Goal: Task Accomplishment & Management: Use online tool/utility

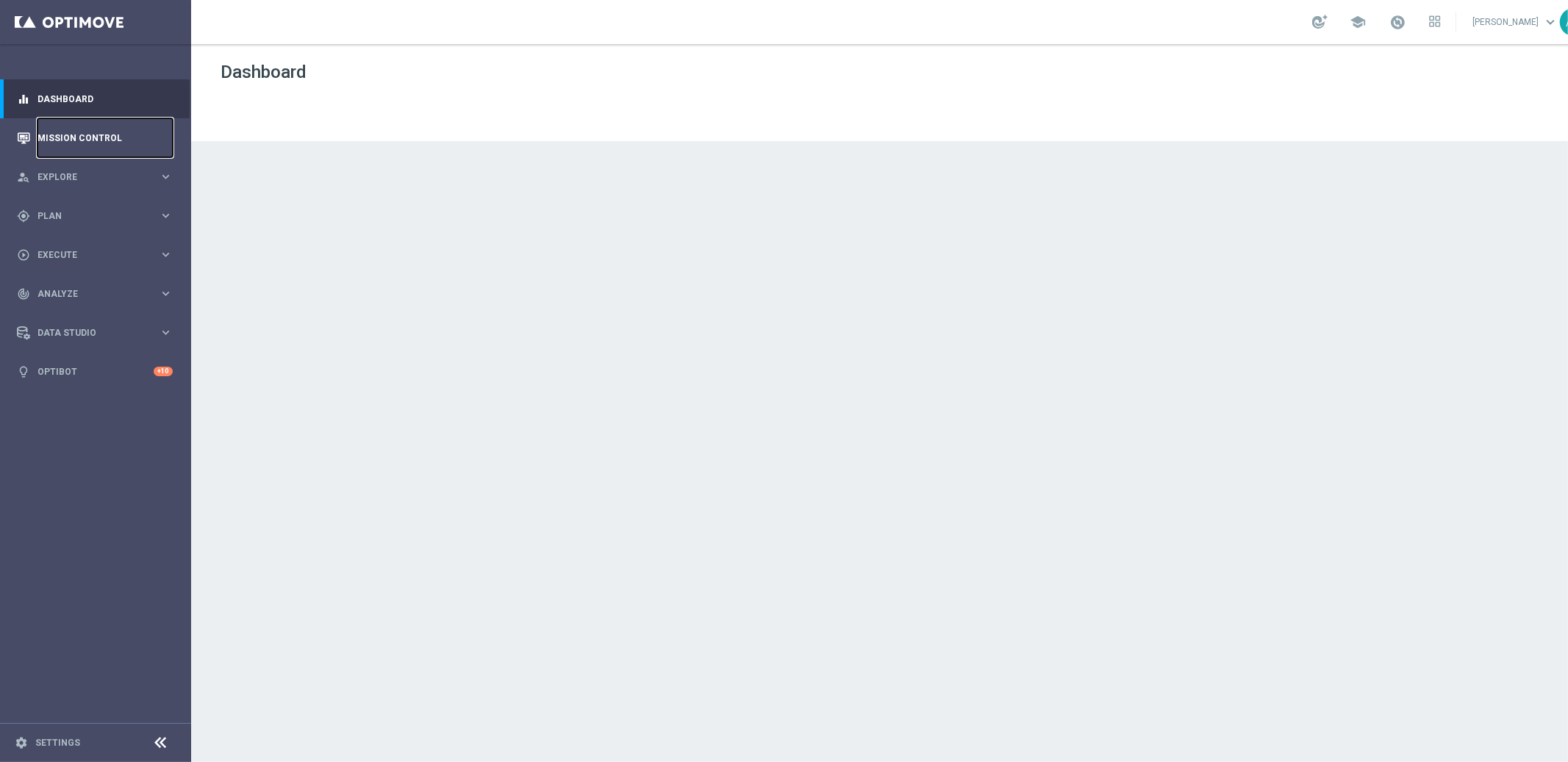
click at [91, 144] on link "Mission Control" at bounding box center [104, 138] width 135 height 39
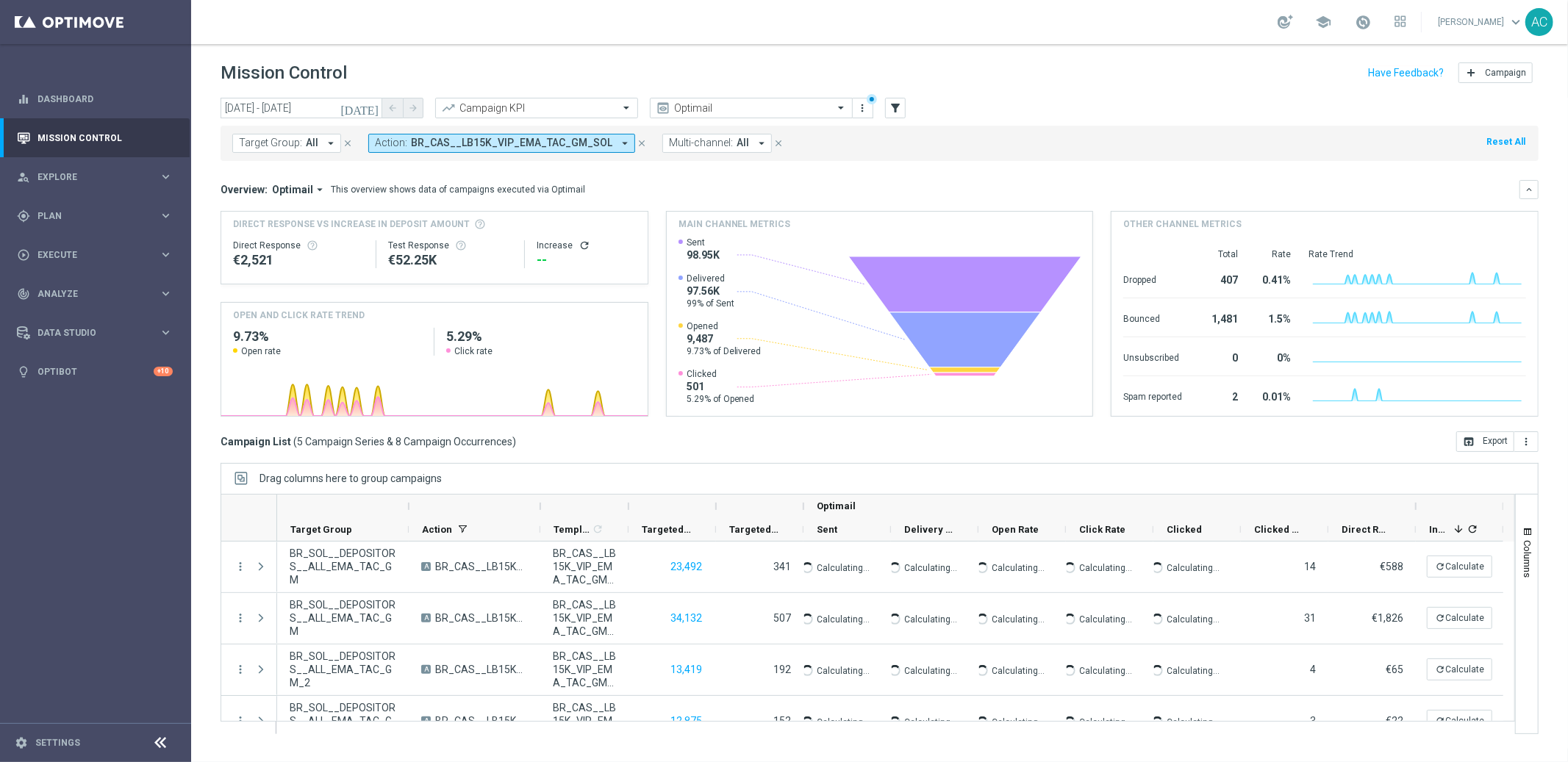
click at [618, 144] on icon "arrow_drop_down" at bounding box center [624, 143] width 13 height 13
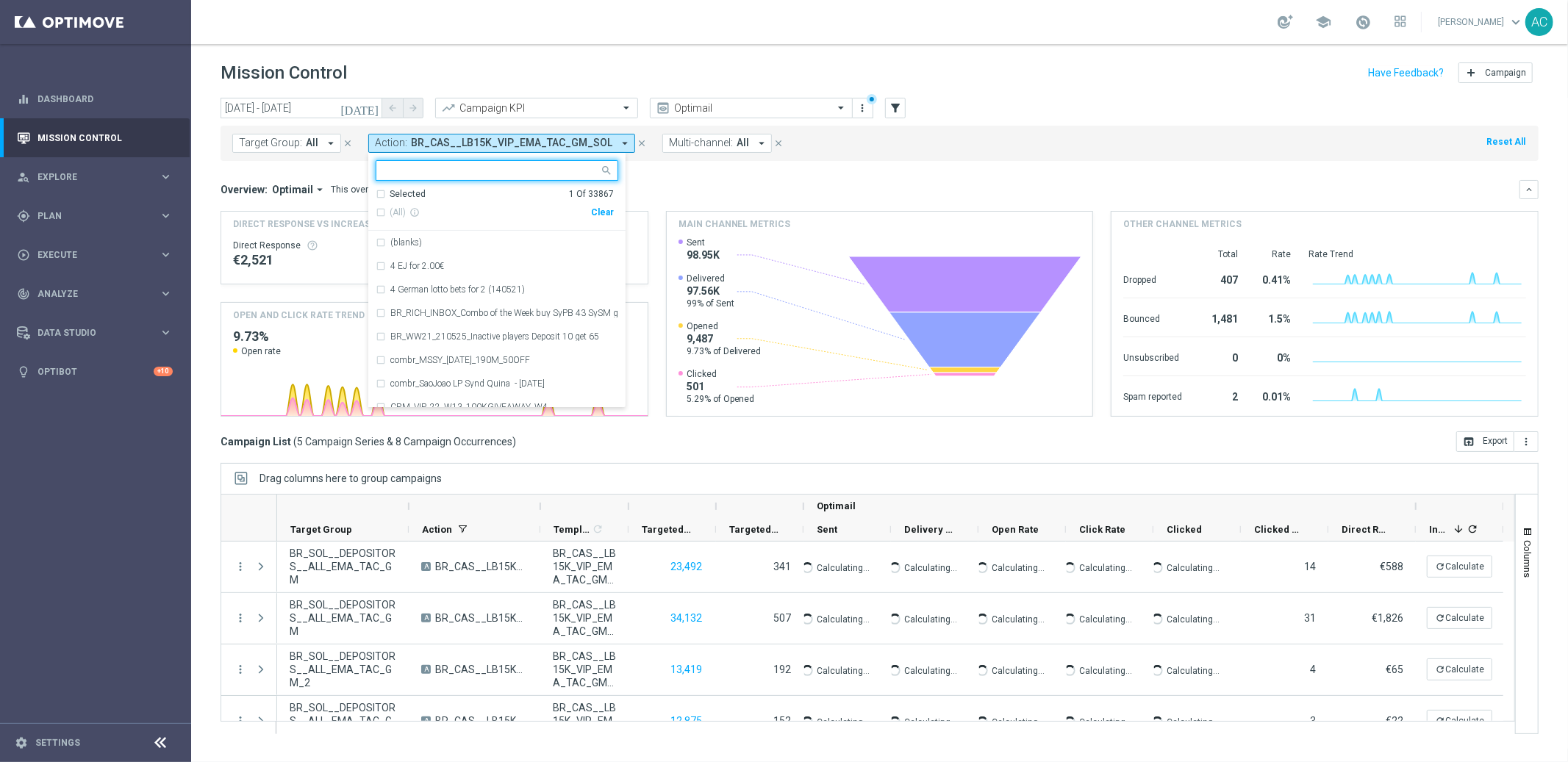
click at [595, 205] on div "(All) info_outline Clear" at bounding box center [494, 212] width 238 height 24
click at [0, 0] on div "Clear" at bounding box center [0, 0] width 0 height 0
click at [709, 171] on mini-dashboard "Overview: Optimail arrow_drop_down This overview shows data of campaigns execut…" at bounding box center [879, 296] width 1319 height 271
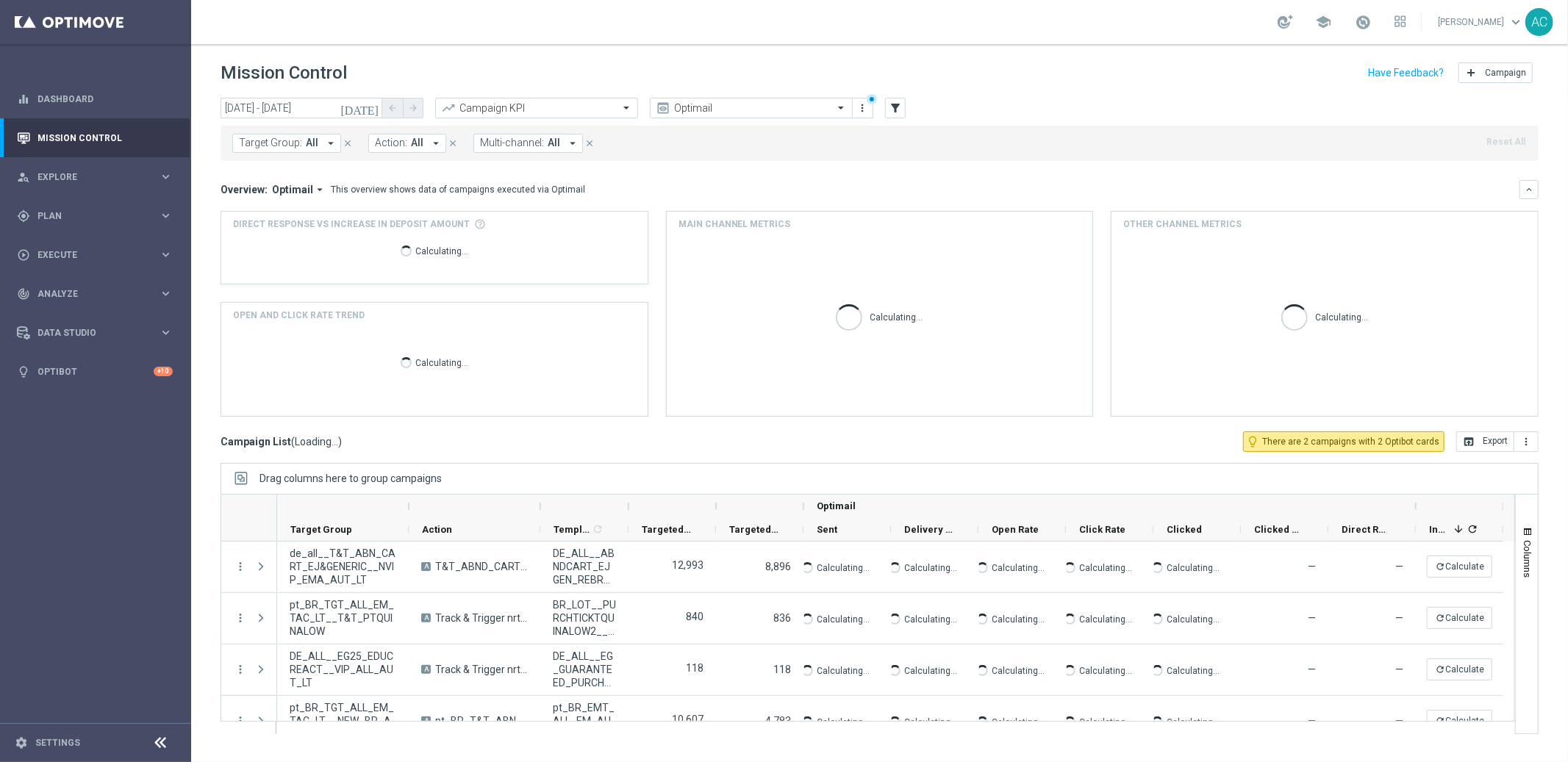
click at [402, 146] on span "Action:" at bounding box center [391, 143] width 33 height 12
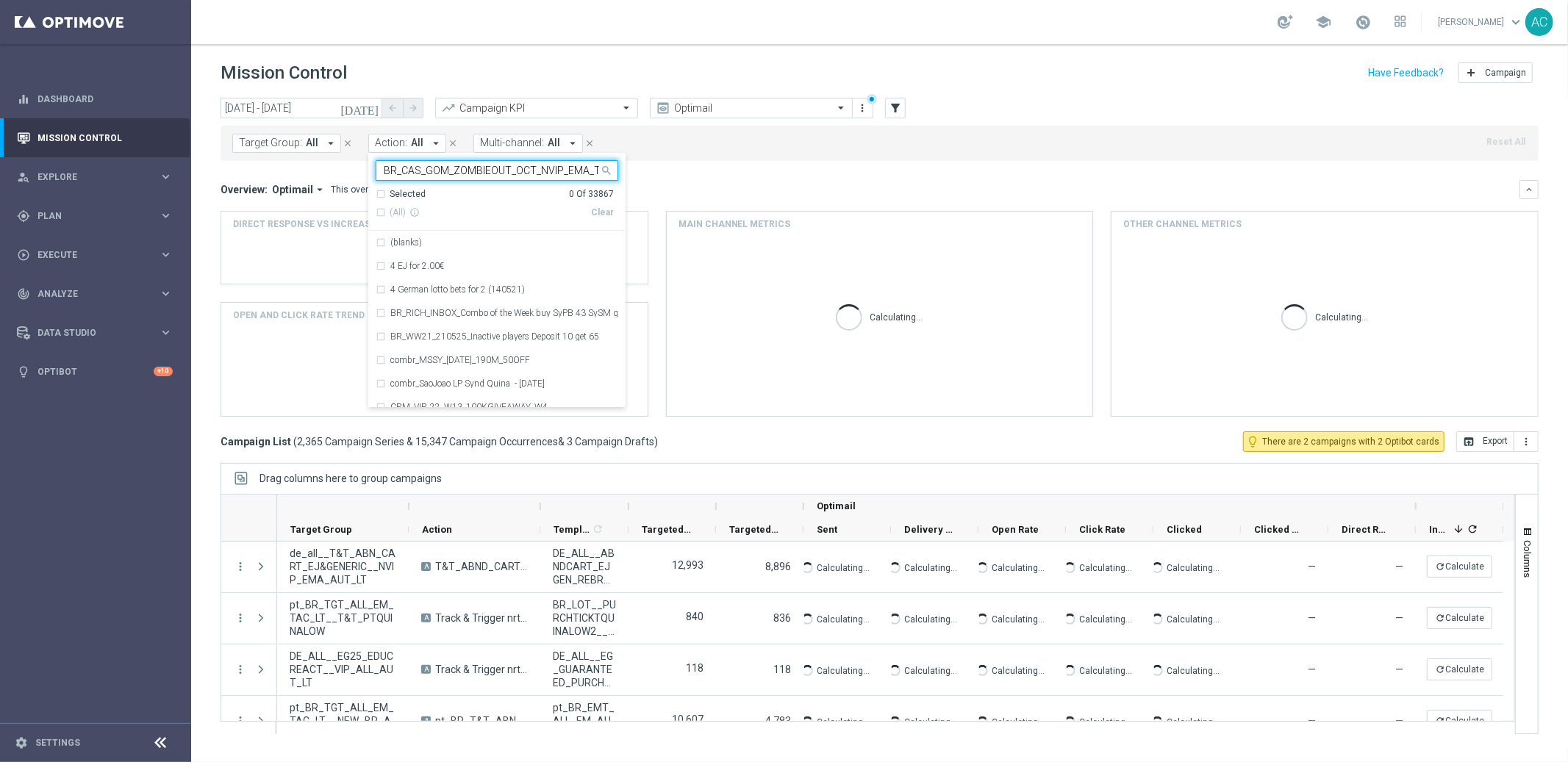
scroll to position [0, 30]
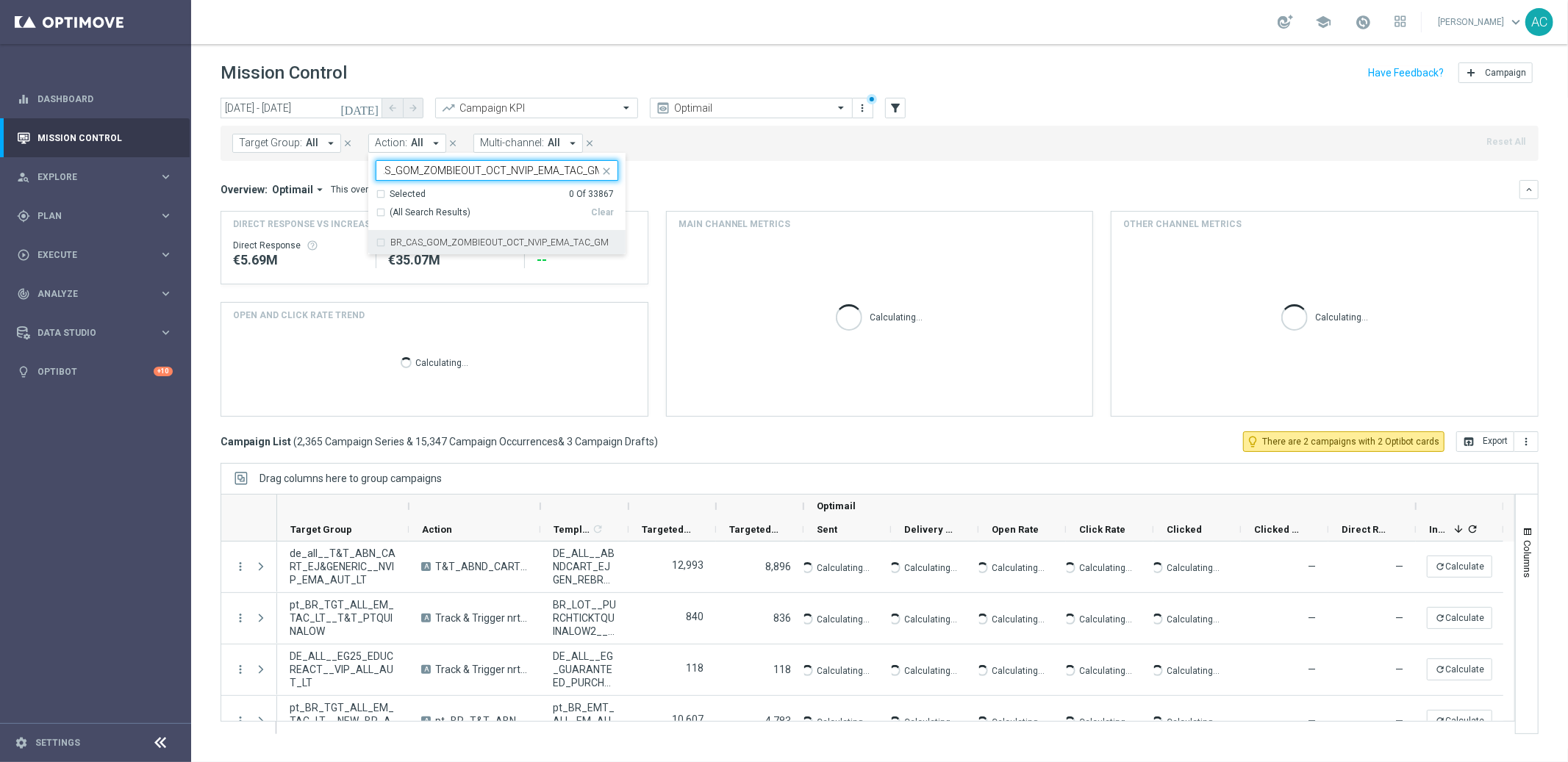
click at [378, 244] on div "BR_CAS_GOM_ZOMBIEOUT_OCT_NVIP_EMA_TAC_GM" at bounding box center [497, 242] width 242 height 24
type input "BR_CAS_GOM_ZOMBIEOUT_OCT_NVIP_EMA_TAC_GM"
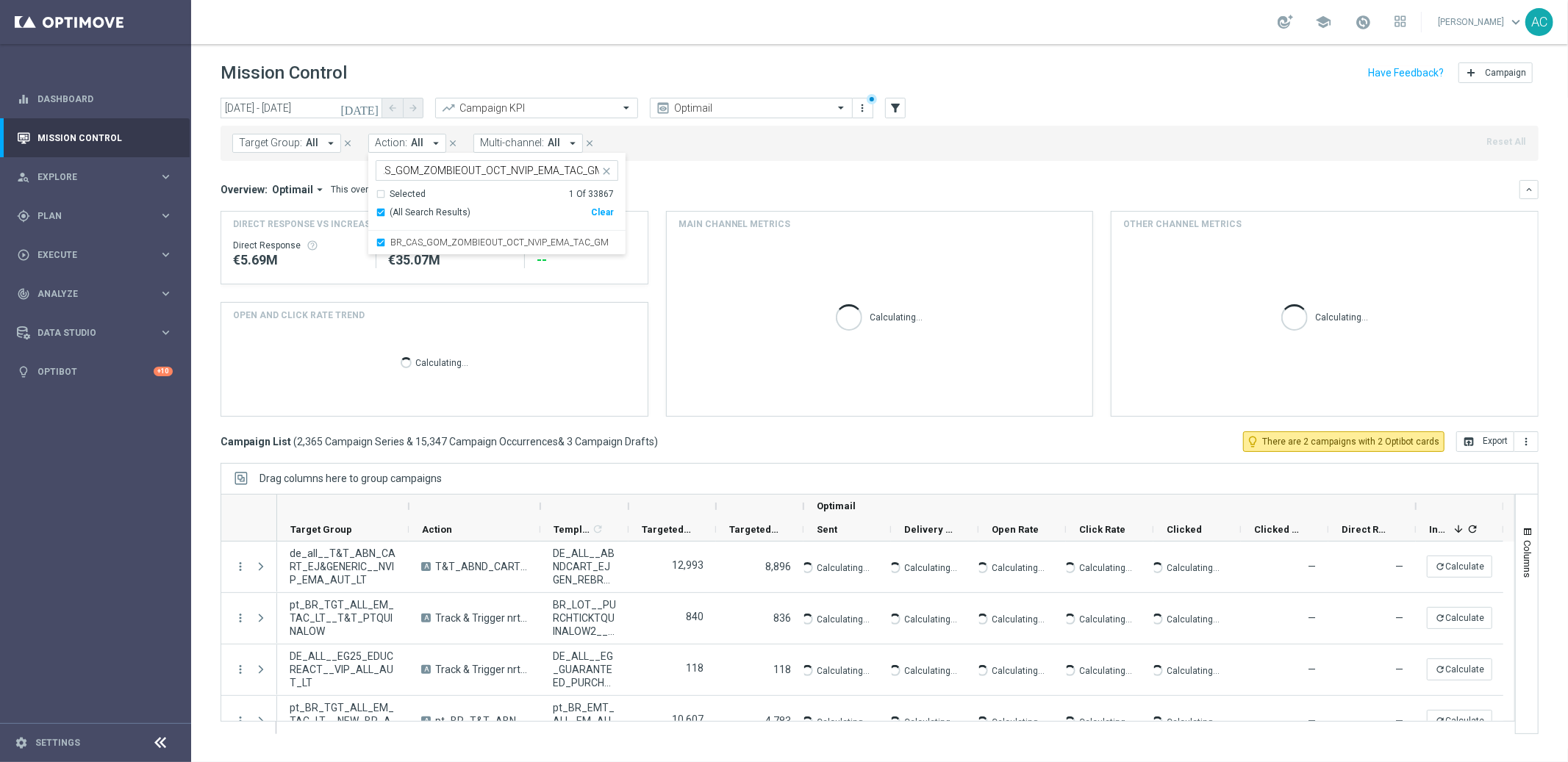
scroll to position [0, 0]
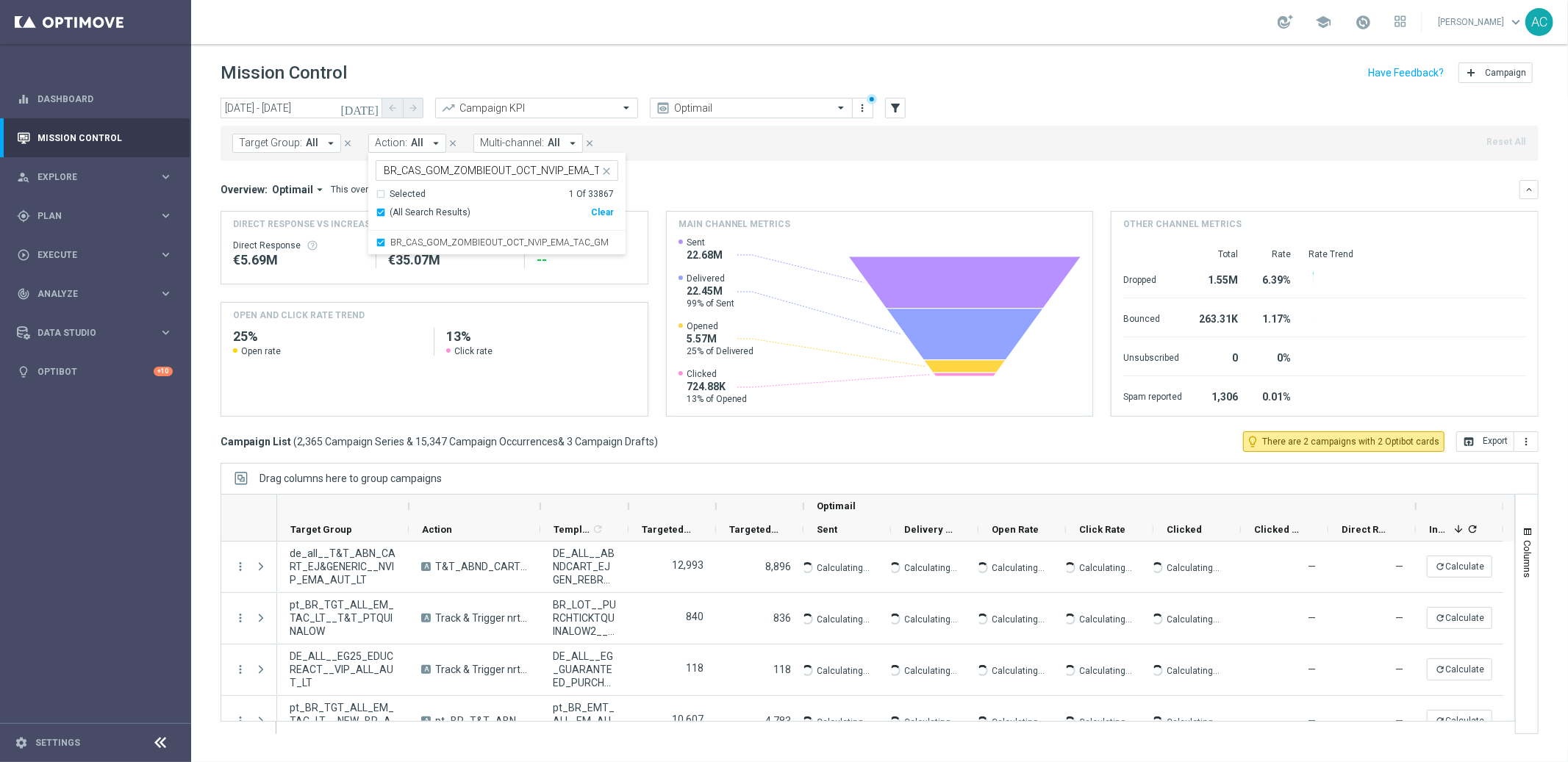
click at [756, 177] on mini-dashboard "Overview: Optimail arrow_drop_down This overview shows data of campaigns execut…" at bounding box center [879, 296] width 1319 height 271
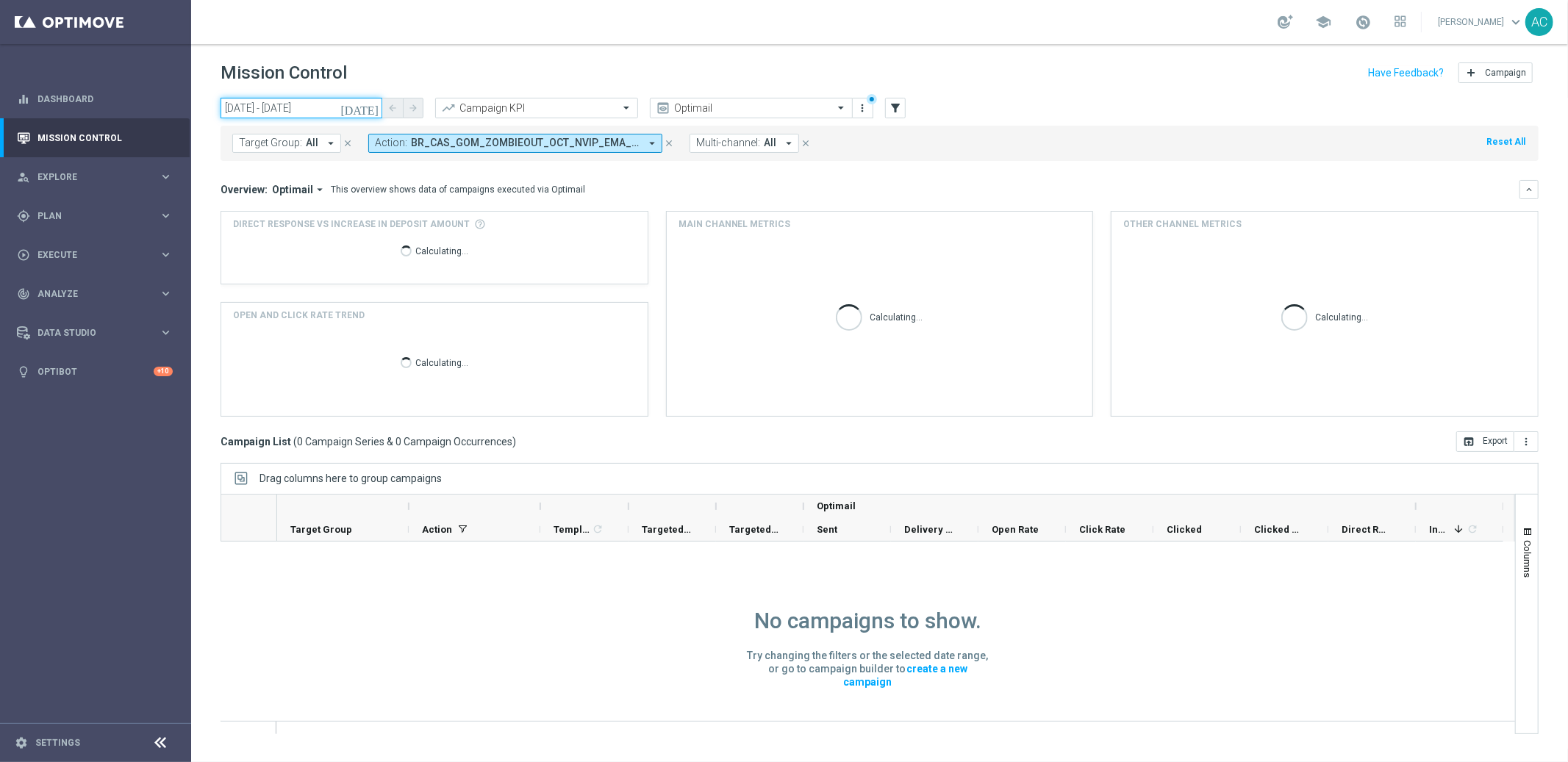
click at [255, 111] on input "01 Aug 2025 - 30 Sep 2025" at bounding box center [301, 108] width 162 height 20
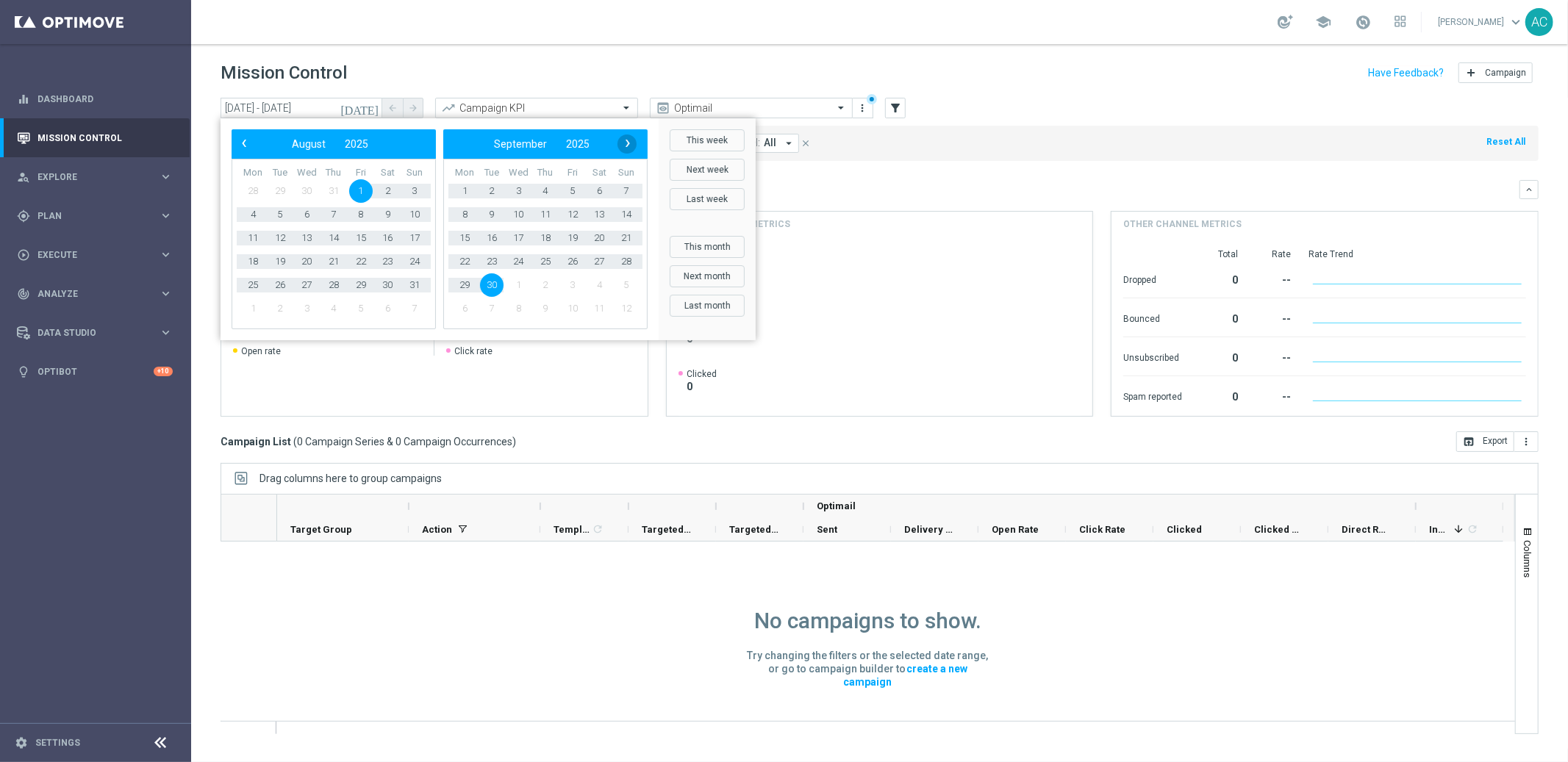
click at [626, 145] on span "›" at bounding box center [628, 143] width 19 height 19
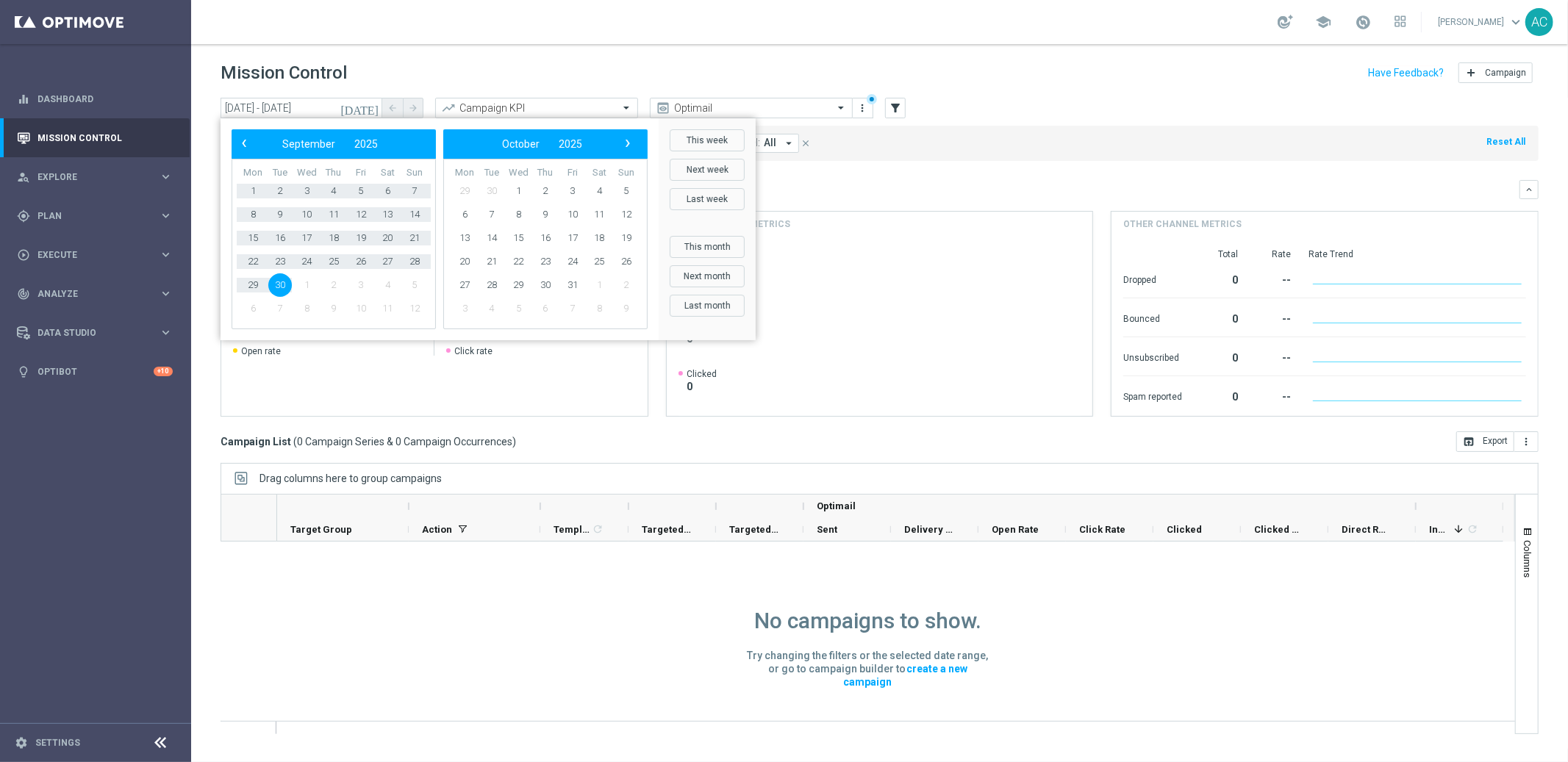
click at [626, 145] on span "›" at bounding box center [628, 143] width 19 height 19
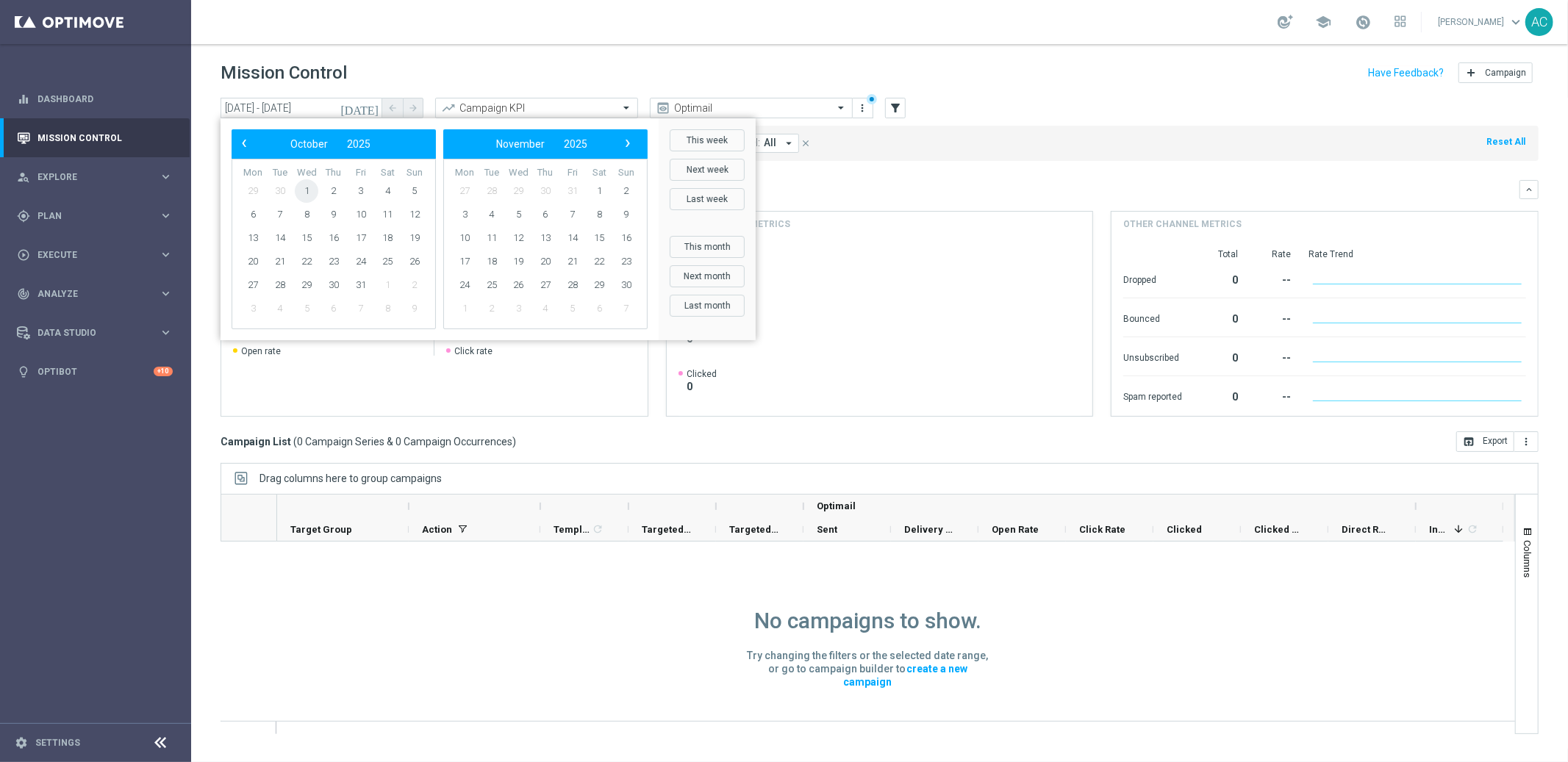
click at [303, 192] on span "1" at bounding box center [306, 191] width 24 height 24
click at [333, 190] on span "2" at bounding box center [333, 191] width 24 height 24
type input "01 Oct 2025 - 02 Oct 2025"
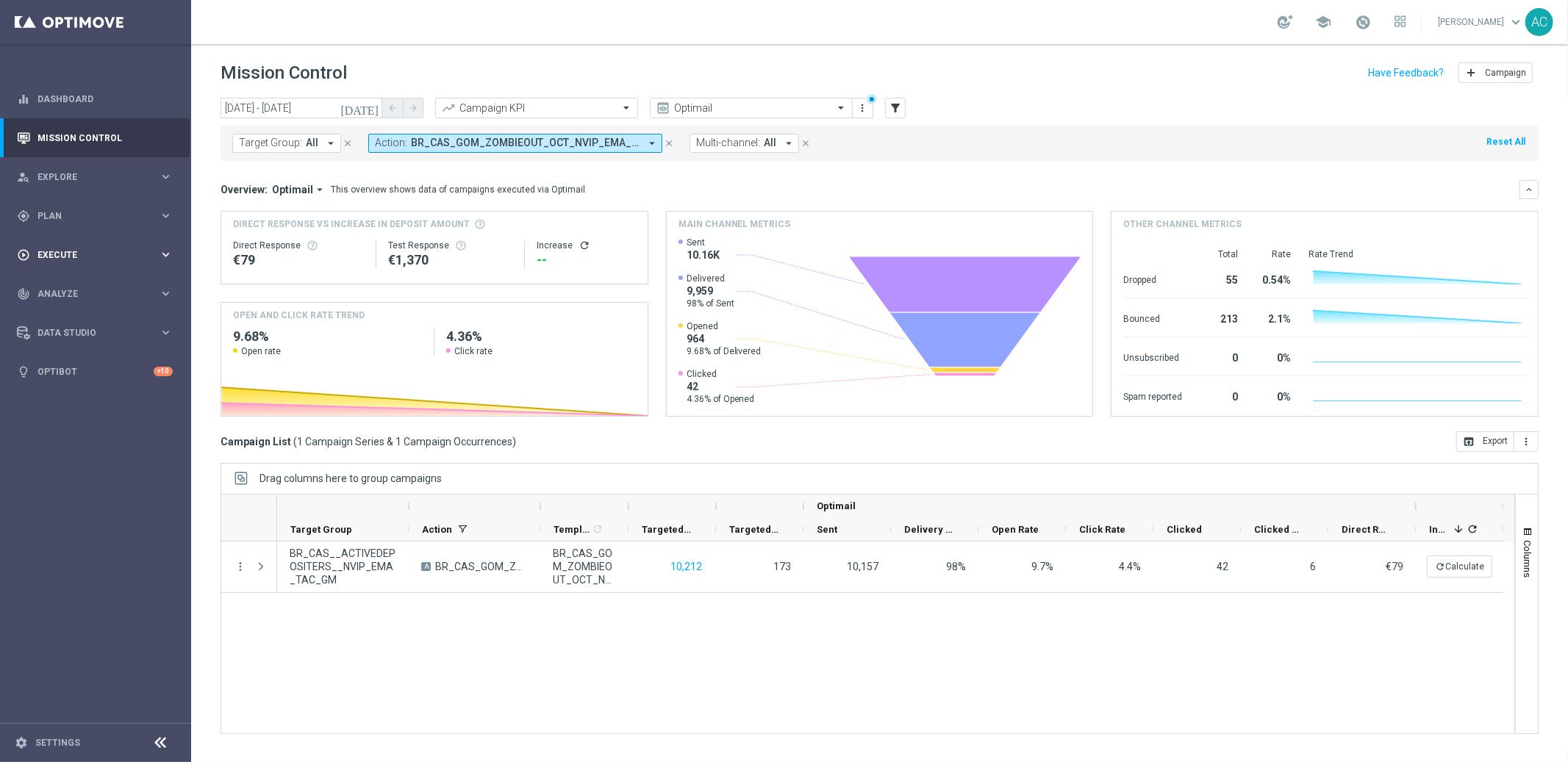
click at [105, 259] on div "play_circle_outline Execute" at bounding box center [88, 255] width 142 height 13
click at [111, 255] on span "Execute" at bounding box center [97, 255] width 121 height 9
click at [126, 206] on div "gps_fixed Plan keyboard_arrow_right" at bounding box center [95, 216] width 189 height 39
click at [63, 286] on span "Templates" at bounding box center [91, 290] width 105 height 9
click at [79, 377] on link "Embedded Messaging" at bounding box center [99, 378] width 107 height 11
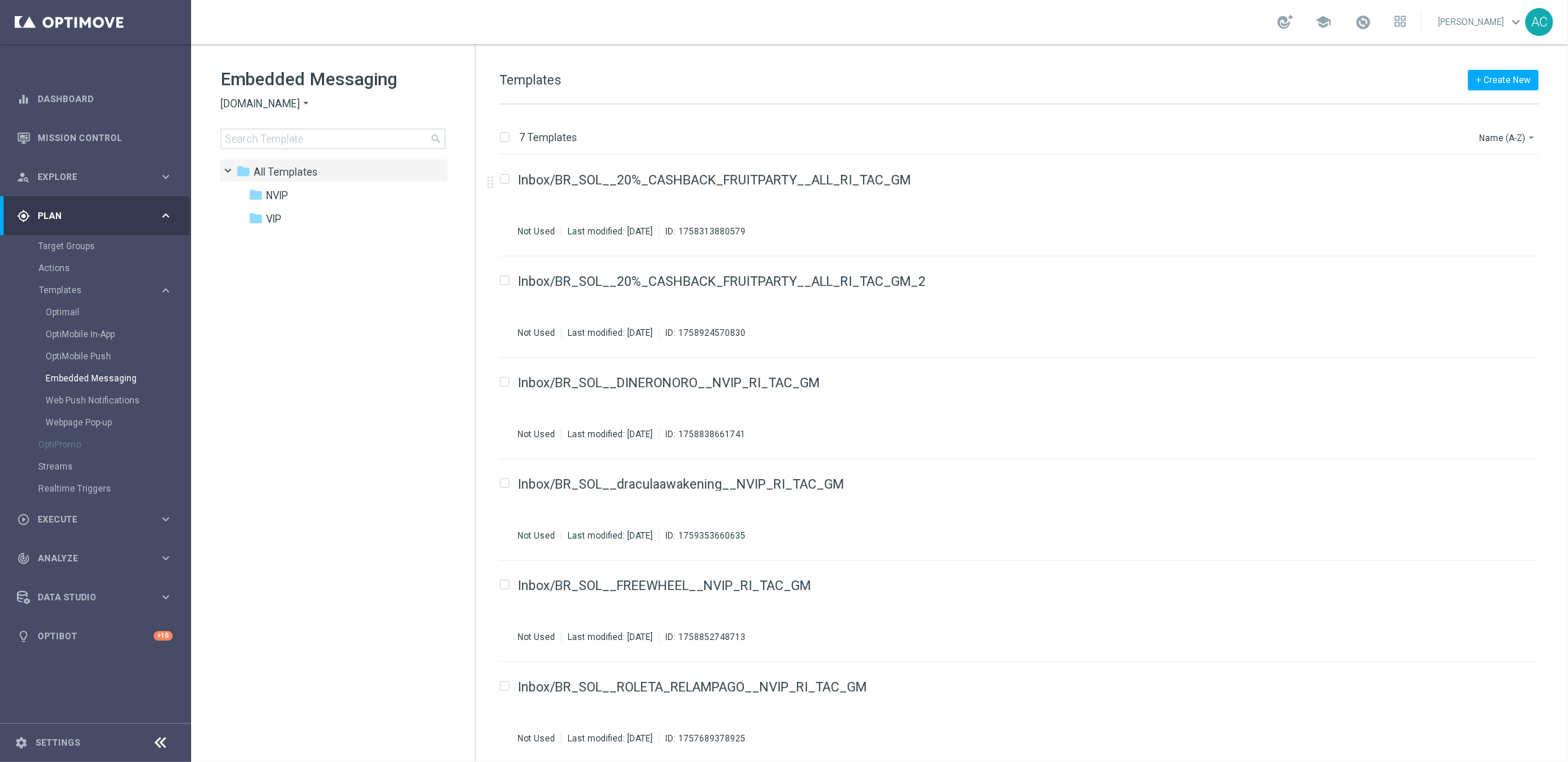
click at [295, 108] on span "Sorteonline.bet.br" at bounding box center [260, 104] width 80 height 14
click at [0, 0] on span "Lottoland.bet.br" at bounding box center [0, 0] width 0 height 0
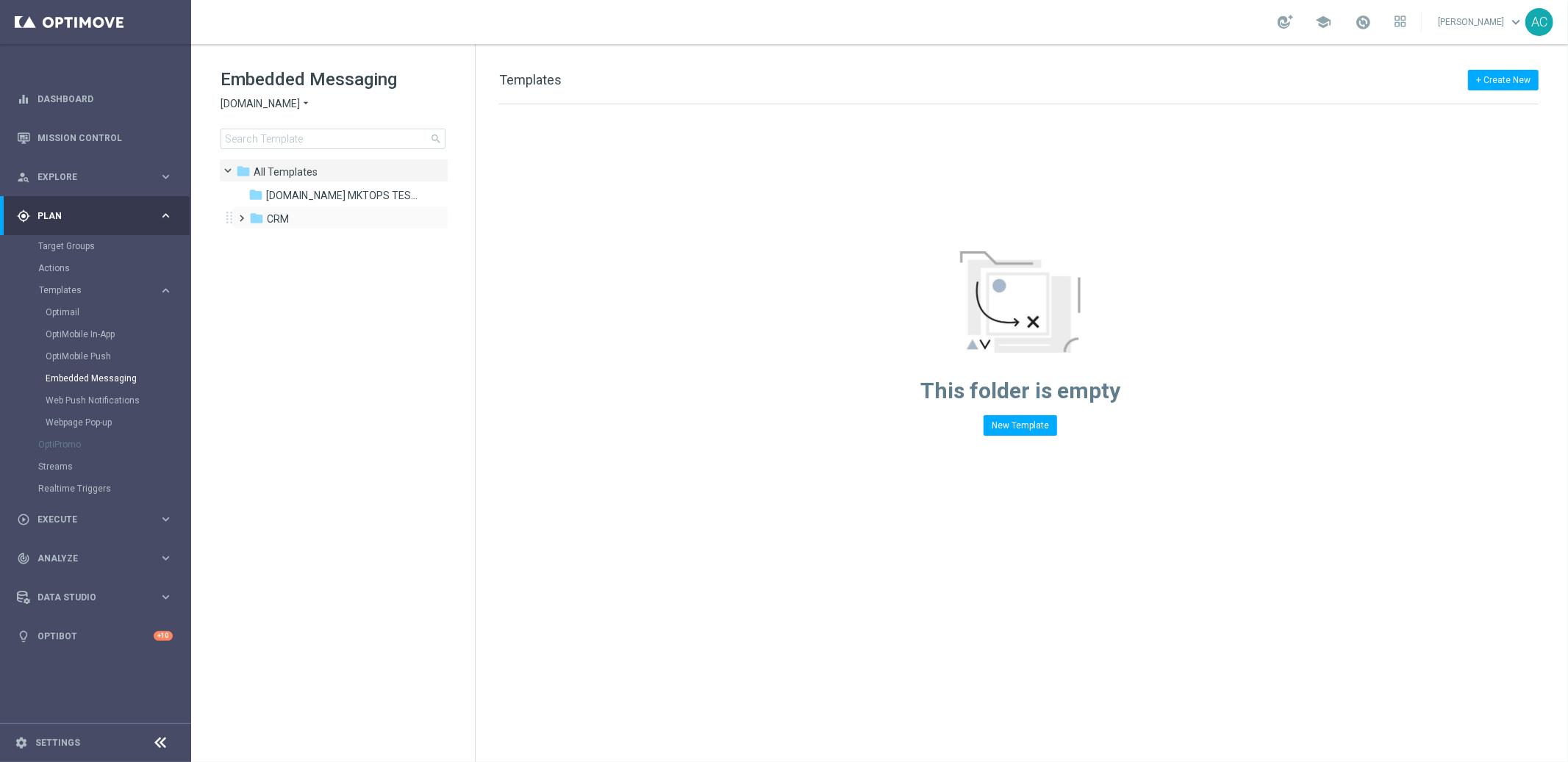
click at [242, 215] on span at bounding box center [239, 211] width 6 height 6
click at [305, 265] on span "2. Non-VIP" at bounding box center [305, 265] width 48 height 13
click at [329, 289] on span "pt_BR (BET.BR)" at bounding box center [354, 289] width 118 height 13
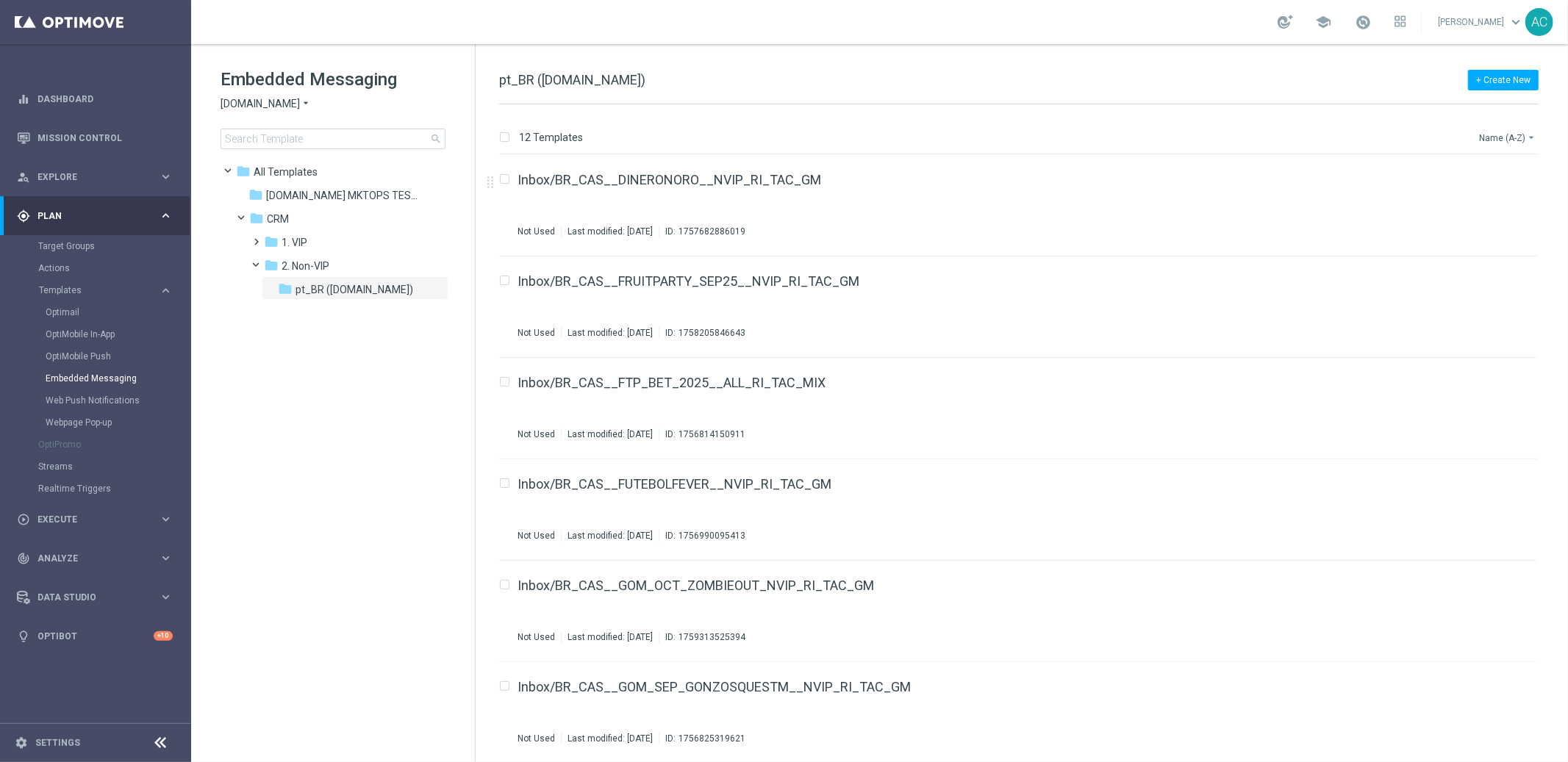
click at [1500, 137] on button "Name (A-Z) arrow_drop_down" at bounding box center [1508, 137] width 61 height 18
click at [1495, 205] on span "Date Modified (Newest)" at bounding box center [1481, 203] width 98 height 11
click at [1142, 198] on div "Inbox/BR_CAS__GOM_OCT_ZOMBIEOUT_NVIP_RI_TAC_GM In use Last modified: Wednesday,…" at bounding box center [996, 205] width 958 height 64
click at [1494, 175] on icon "file_copy" at bounding box center [1496, 176] width 11 height 11
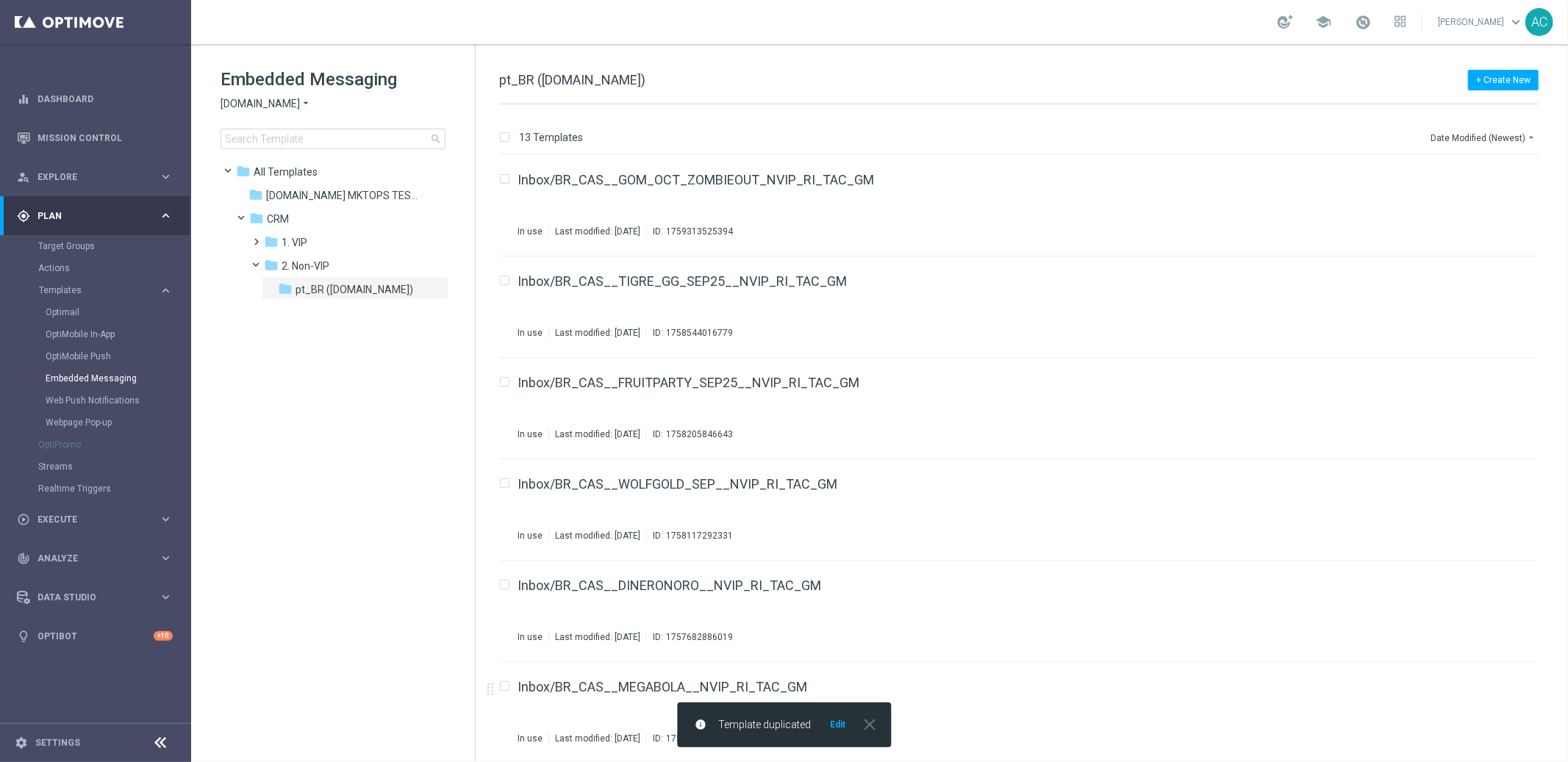
click at [838, 727] on button "Edit" at bounding box center [838, 724] width 19 height 11
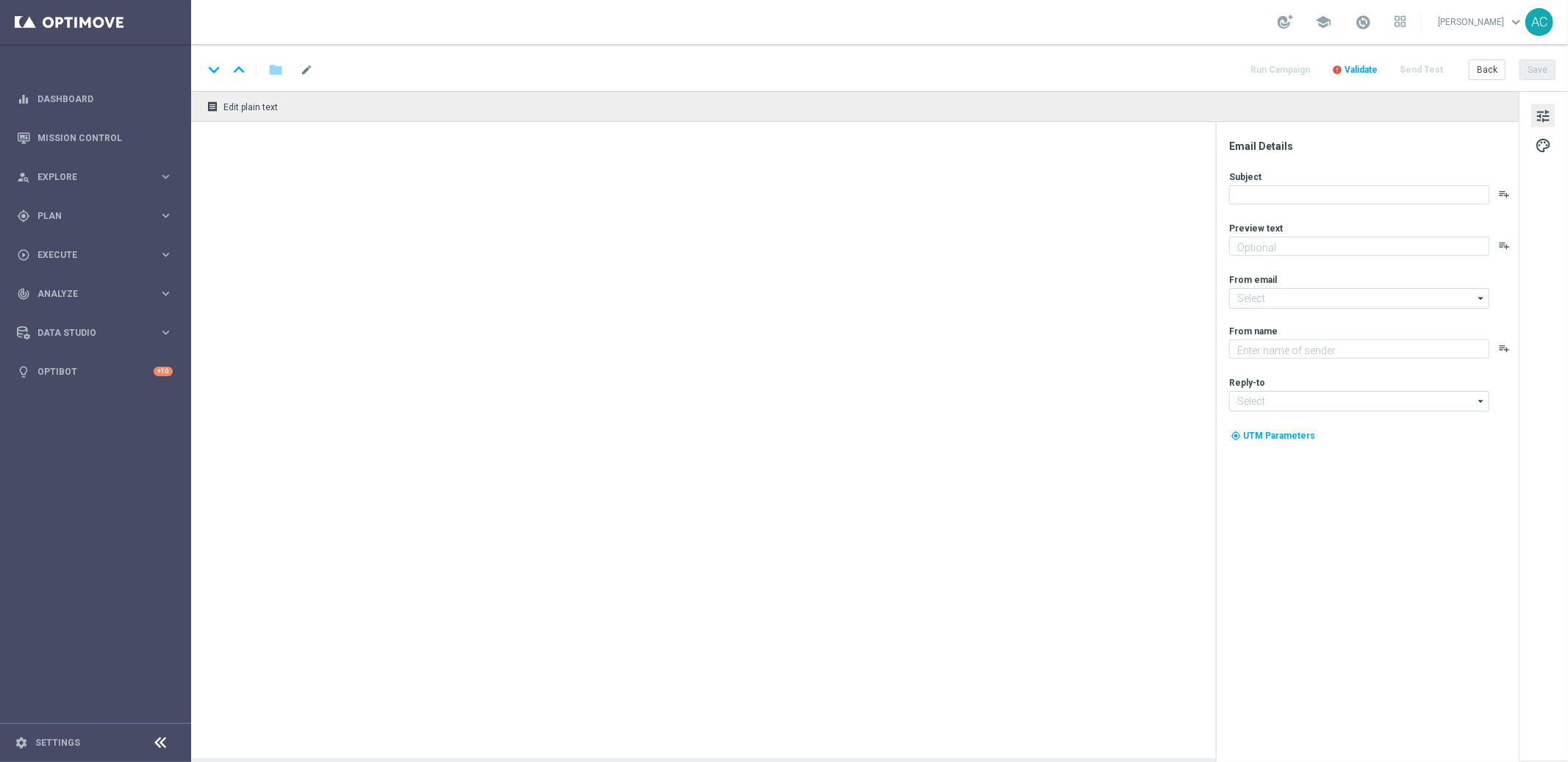
type textarea "Jogue GRÁTIS todas as semanas para ter a chance de ganhar PRÊMIOS INCRÍVEIS!"
type textarea "Lottoland"
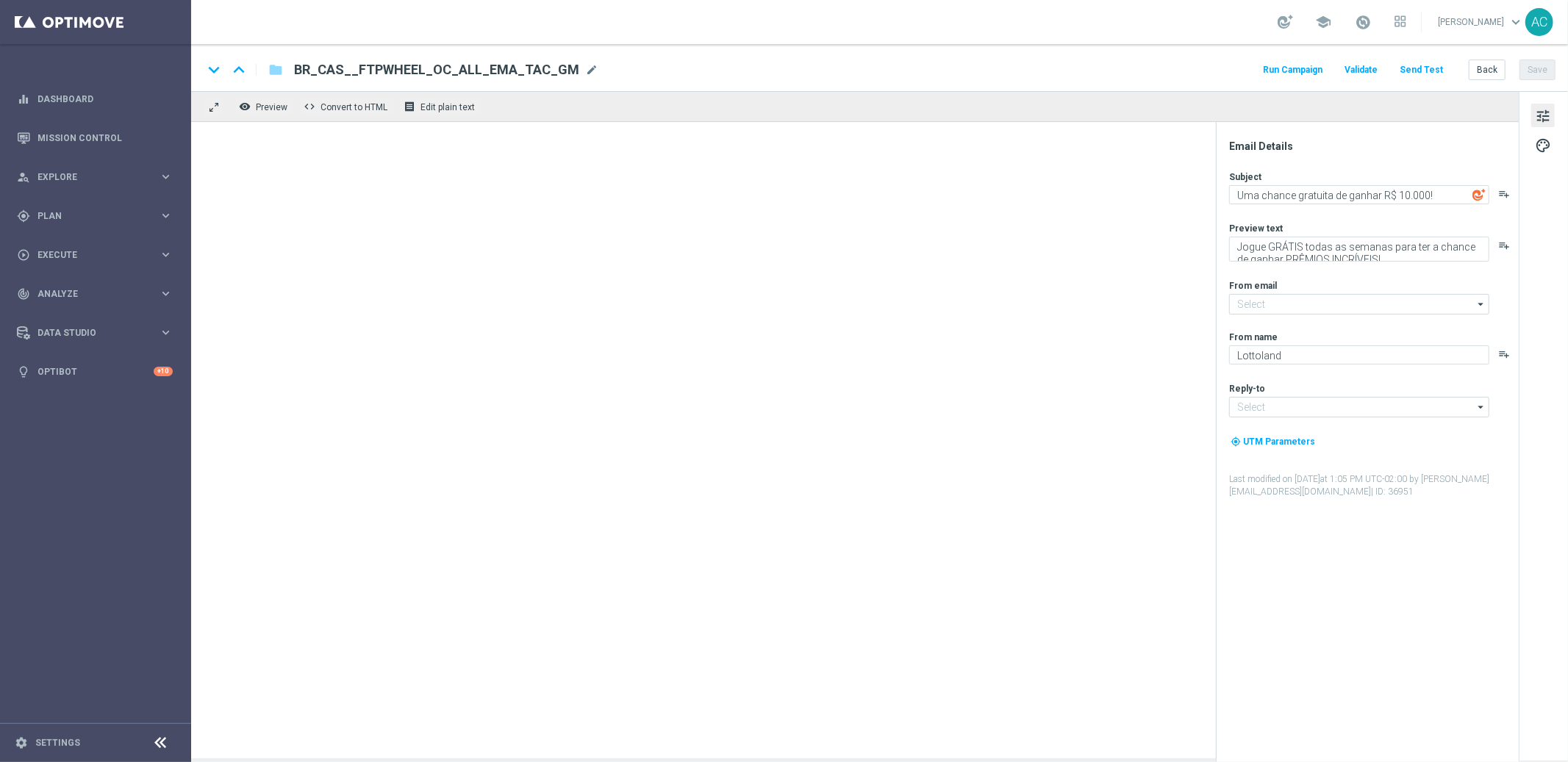
type input "mail@crm.lottoland.bet.br"
type input "contato@lottoland.bet.br"
